Goal: Information Seeking & Learning: Learn about a topic

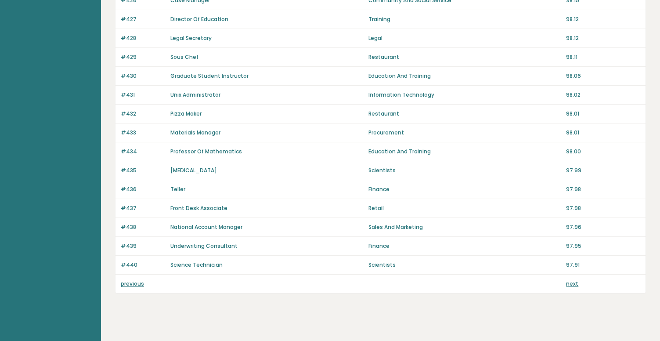
scroll to position [589, 0]
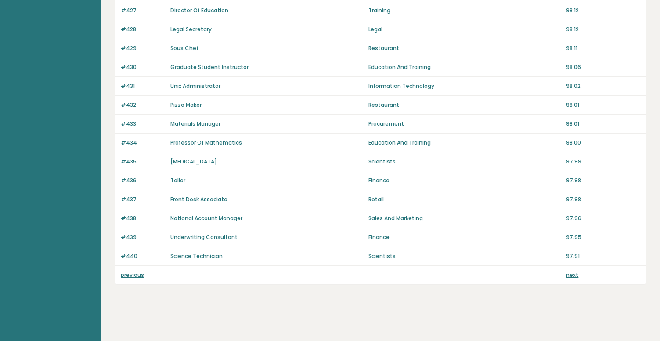
click at [155, 266] on div "previous next" at bounding box center [380, 275] width 530 height 18
click at [135, 274] on link "previous" at bounding box center [132, 274] width 23 height 7
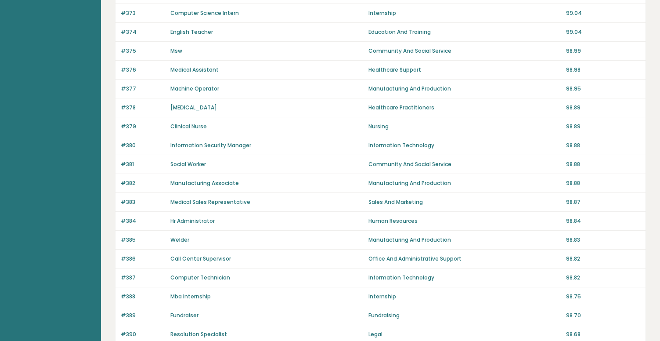
scroll to position [589, 0]
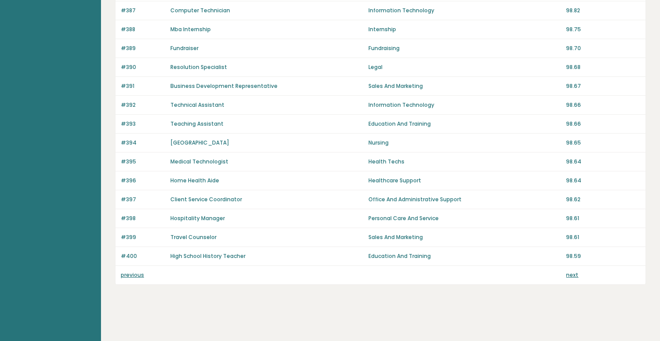
click at [132, 274] on link "previous" at bounding box center [132, 274] width 23 height 7
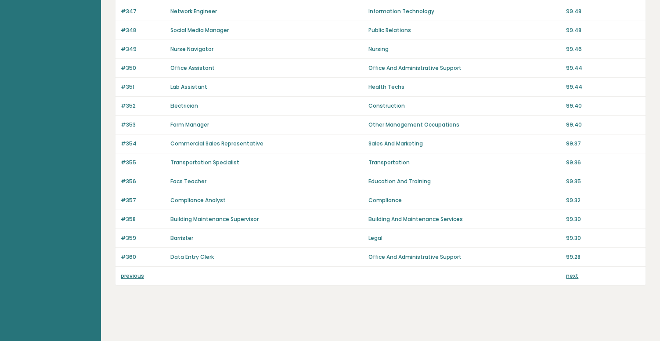
scroll to position [589, 0]
click at [132, 273] on link "previous" at bounding box center [132, 274] width 23 height 7
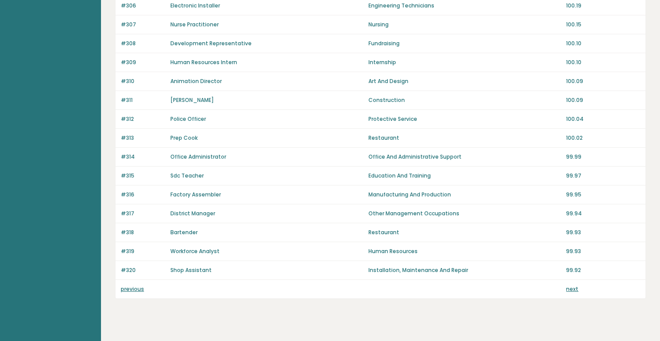
scroll to position [589, 0]
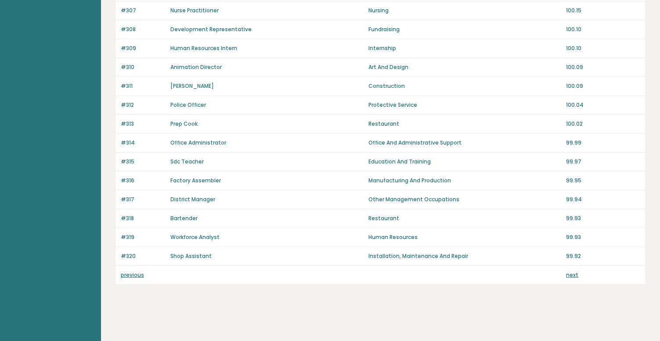
click at [132, 273] on link "previous" at bounding box center [132, 274] width 23 height 7
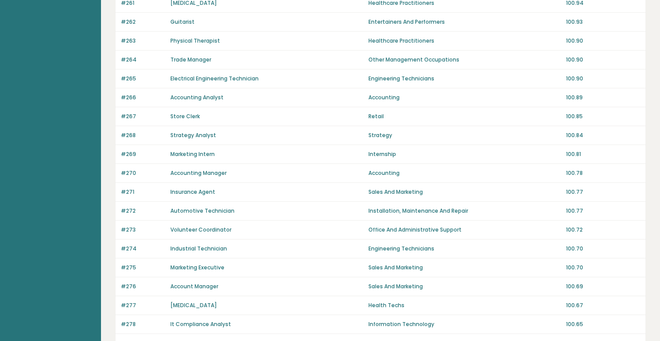
scroll to position [589, 0]
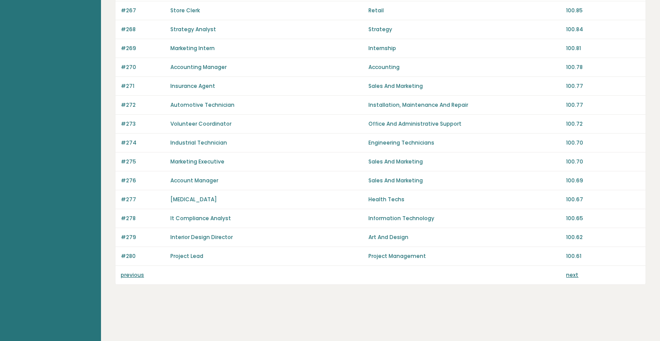
click at [132, 271] on link "previous" at bounding box center [132, 274] width 23 height 7
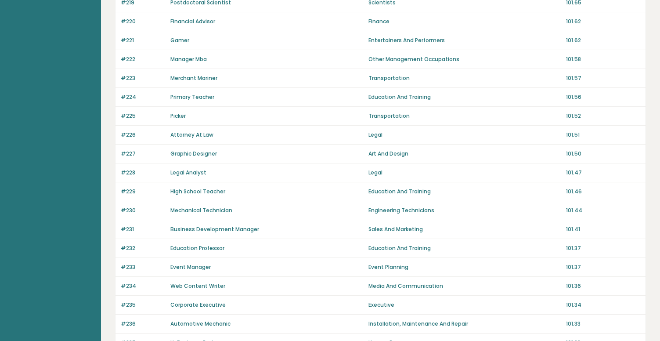
scroll to position [589, 0]
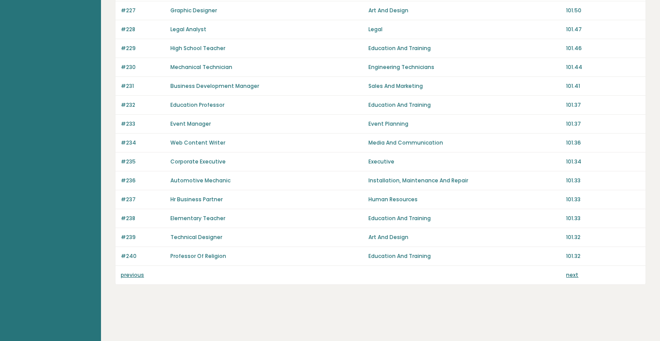
click at [132, 271] on link "previous" at bounding box center [132, 274] width 23 height 7
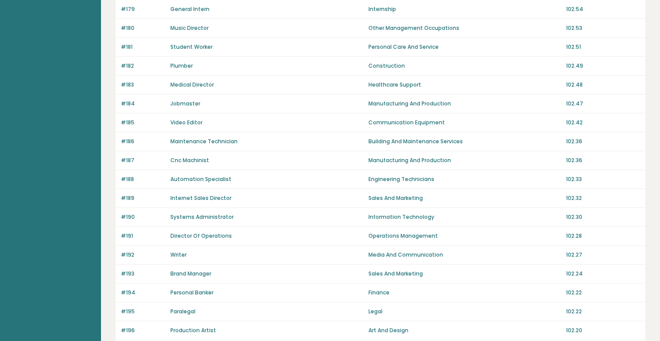
scroll to position [589, 0]
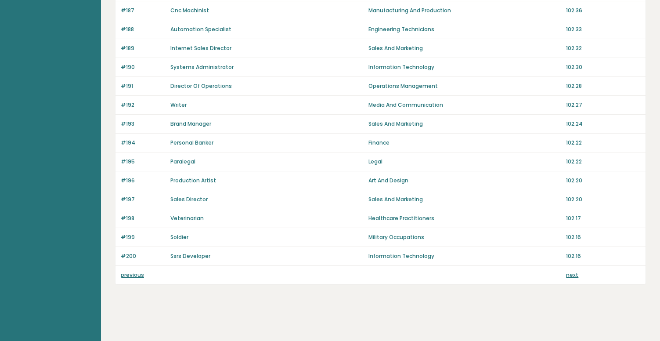
click at [136, 274] on link "previous" at bounding box center [132, 274] width 23 height 7
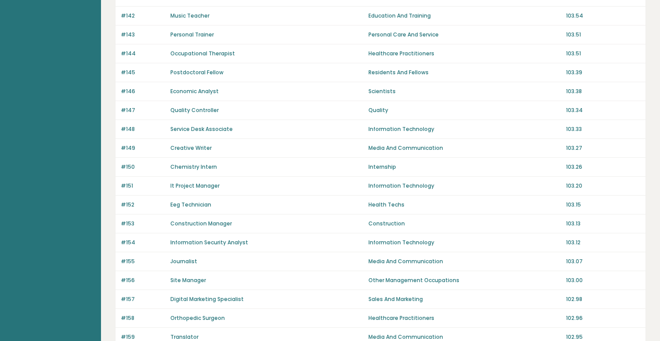
scroll to position [589, 0]
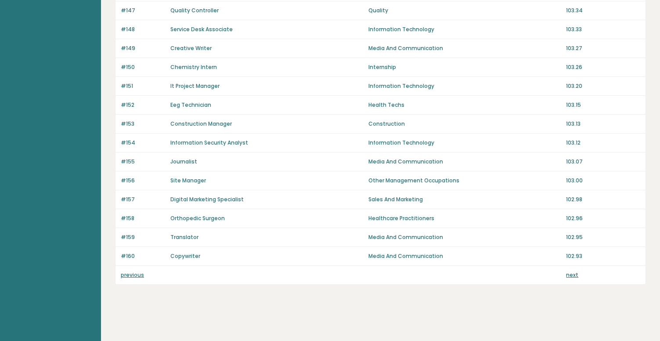
click at [136, 274] on link "previous" at bounding box center [132, 274] width 23 height 7
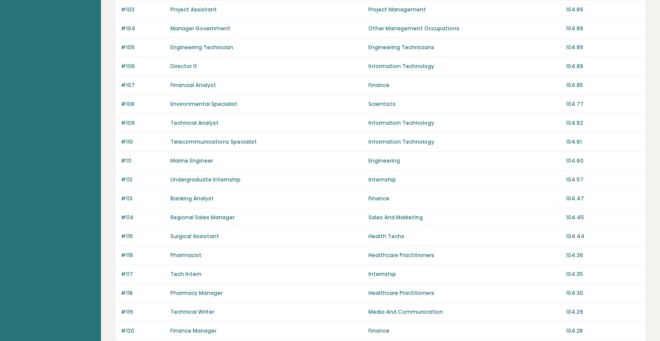
scroll to position [589, 0]
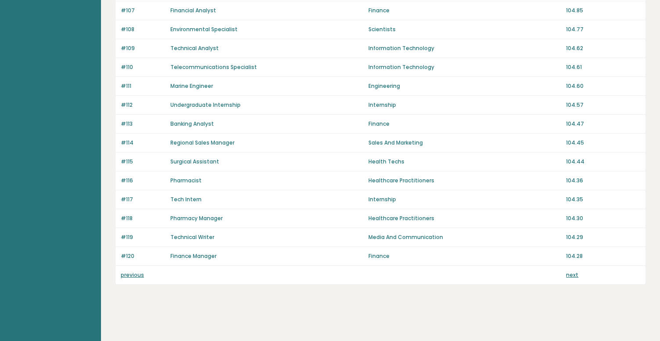
click at [136, 274] on link "previous" at bounding box center [132, 274] width 23 height 7
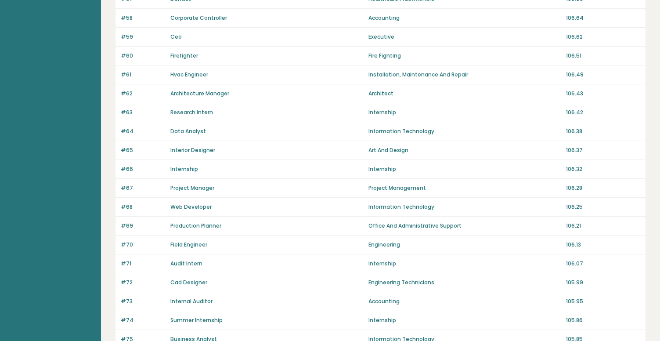
scroll to position [589, 0]
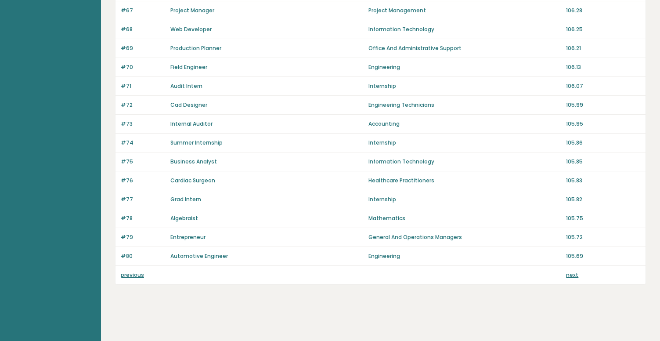
click at [136, 274] on link "previous" at bounding box center [132, 274] width 23 height 7
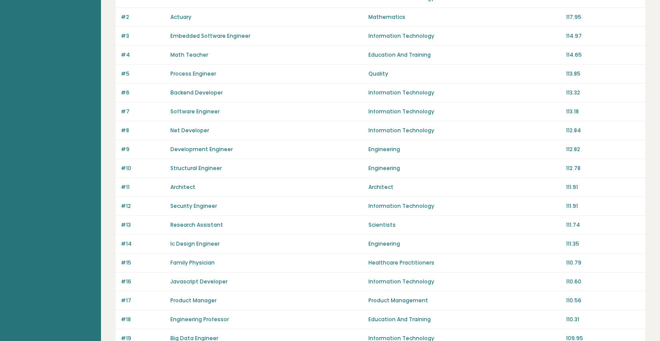
scroll to position [107, 0]
